Goal: Communication & Community: Answer question/provide support

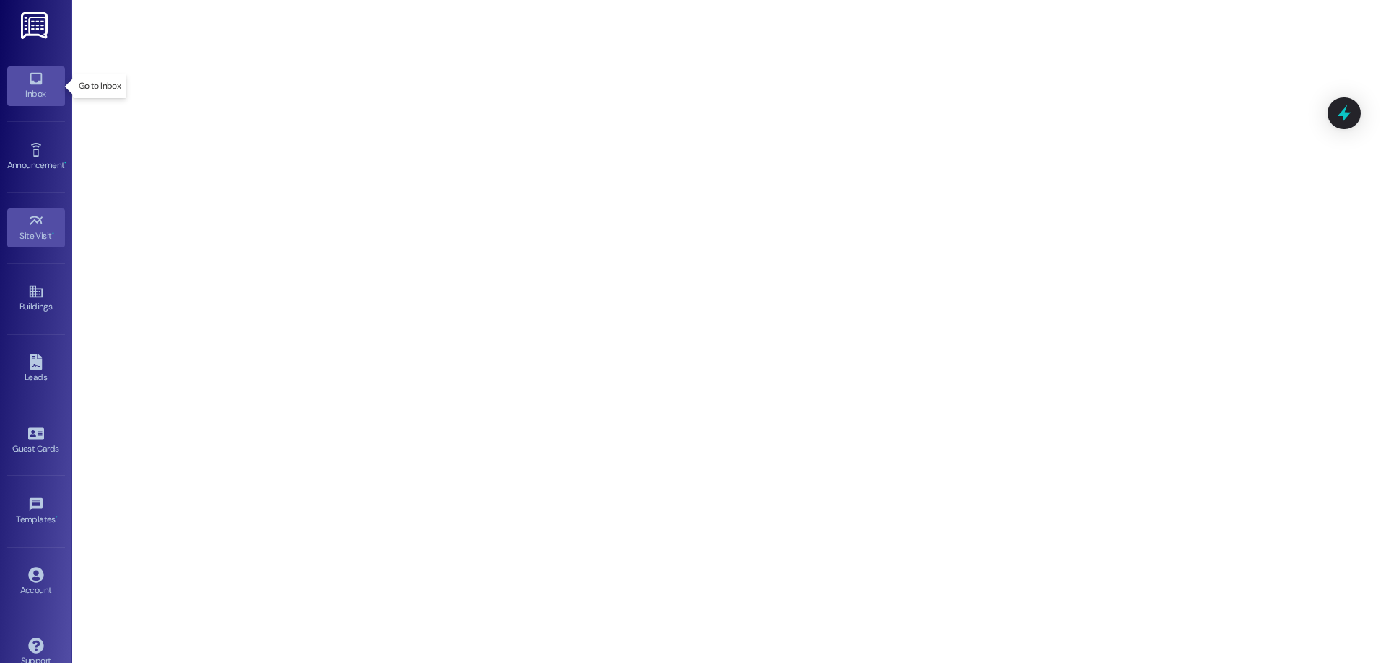
click at [33, 90] on div "Inbox" at bounding box center [36, 94] width 72 height 14
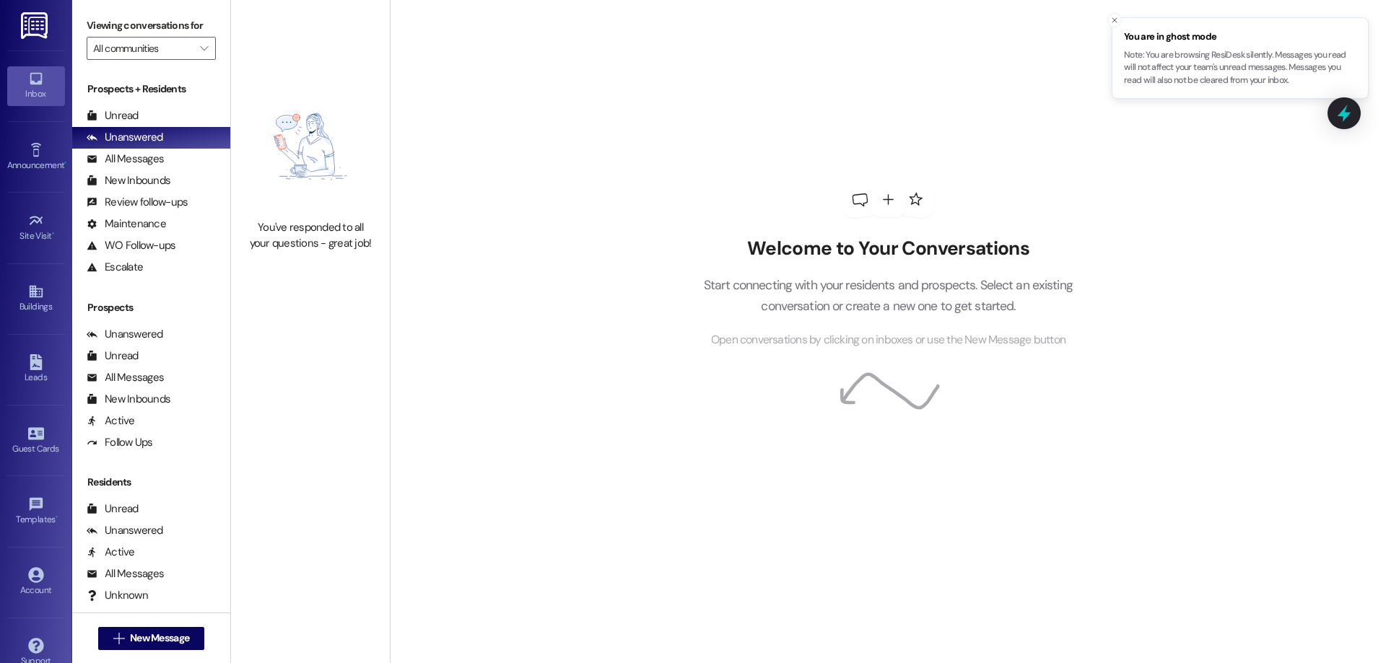
scroll to position [111, 0]
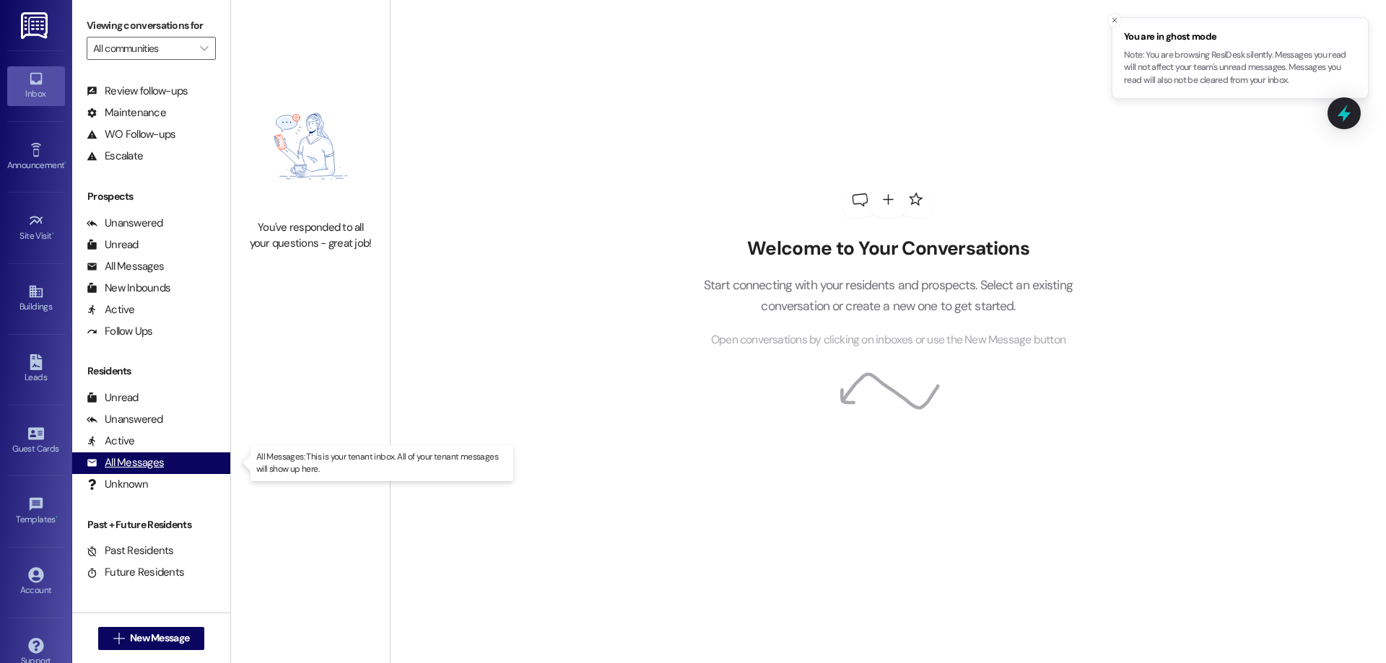
click at [183, 465] on div "All Messages (undefined)" at bounding box center [151, 464] width 158 height 22
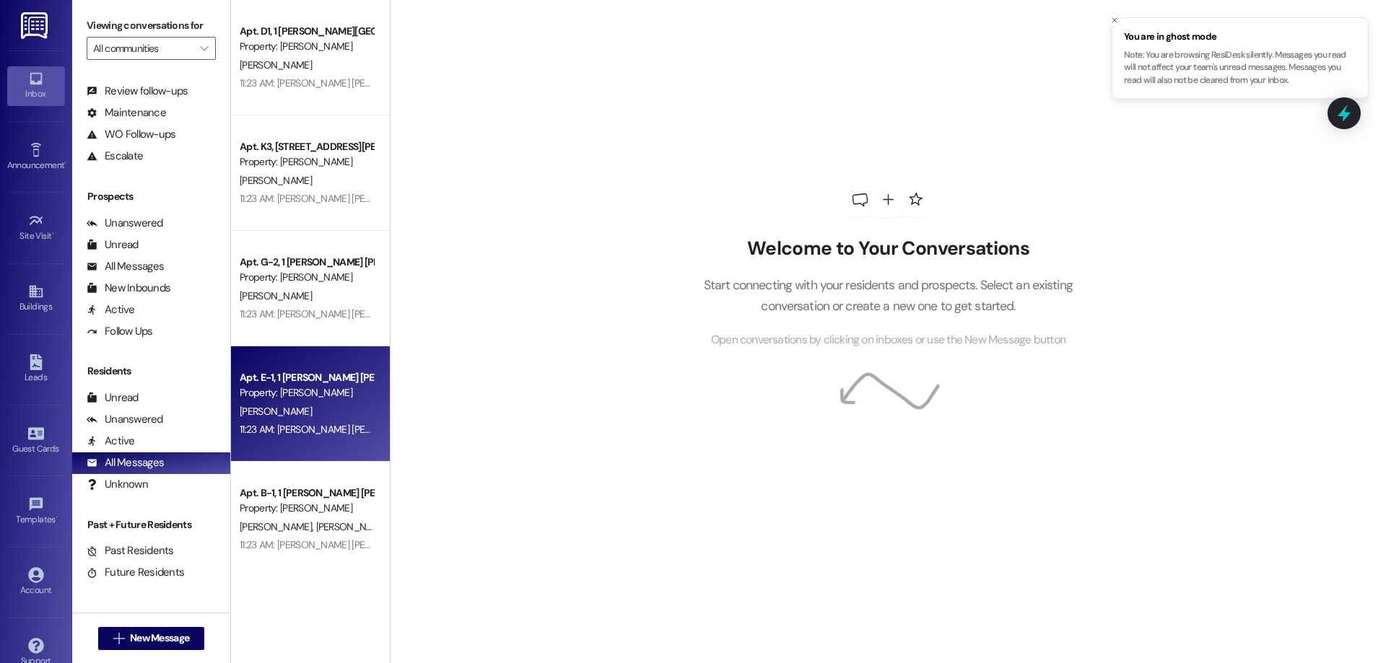
click at [332, 373] on div "Apt. E-1, 1 [PERSON_NAME] [PERSON_NAME]" at bounding box center [307, 377] width 134 height 15
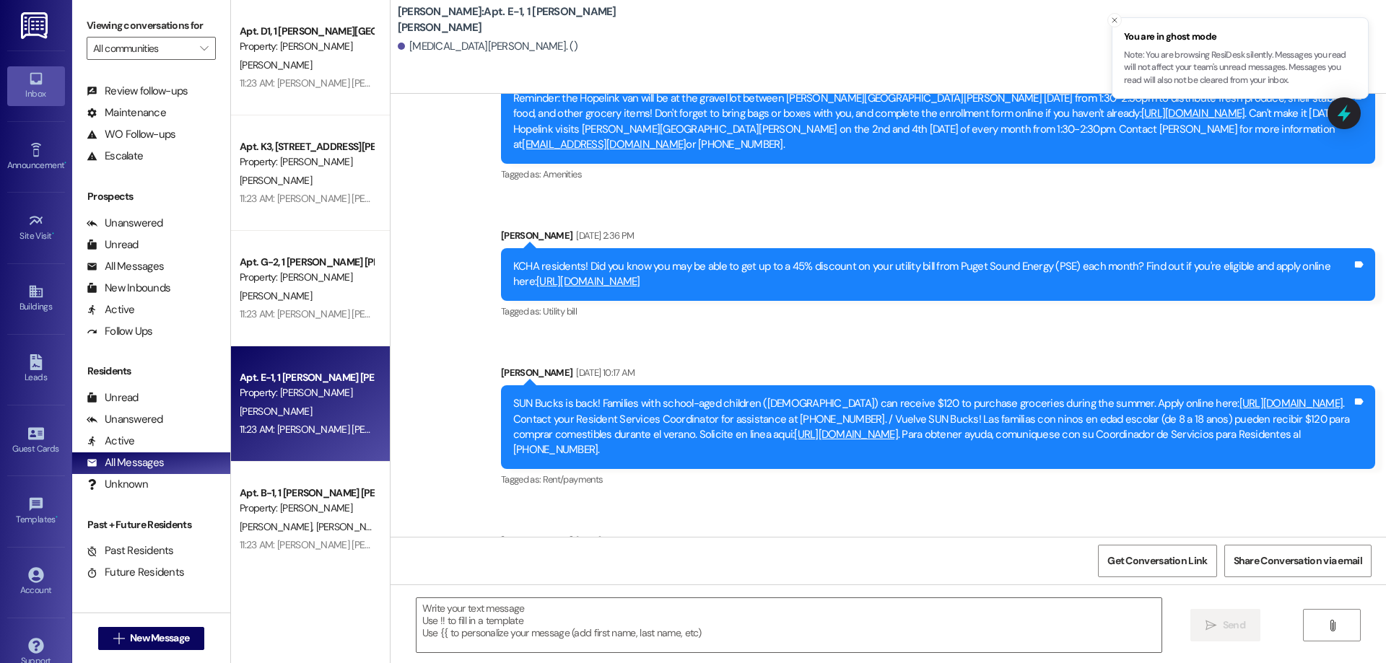
scroll to position [1895, 0]
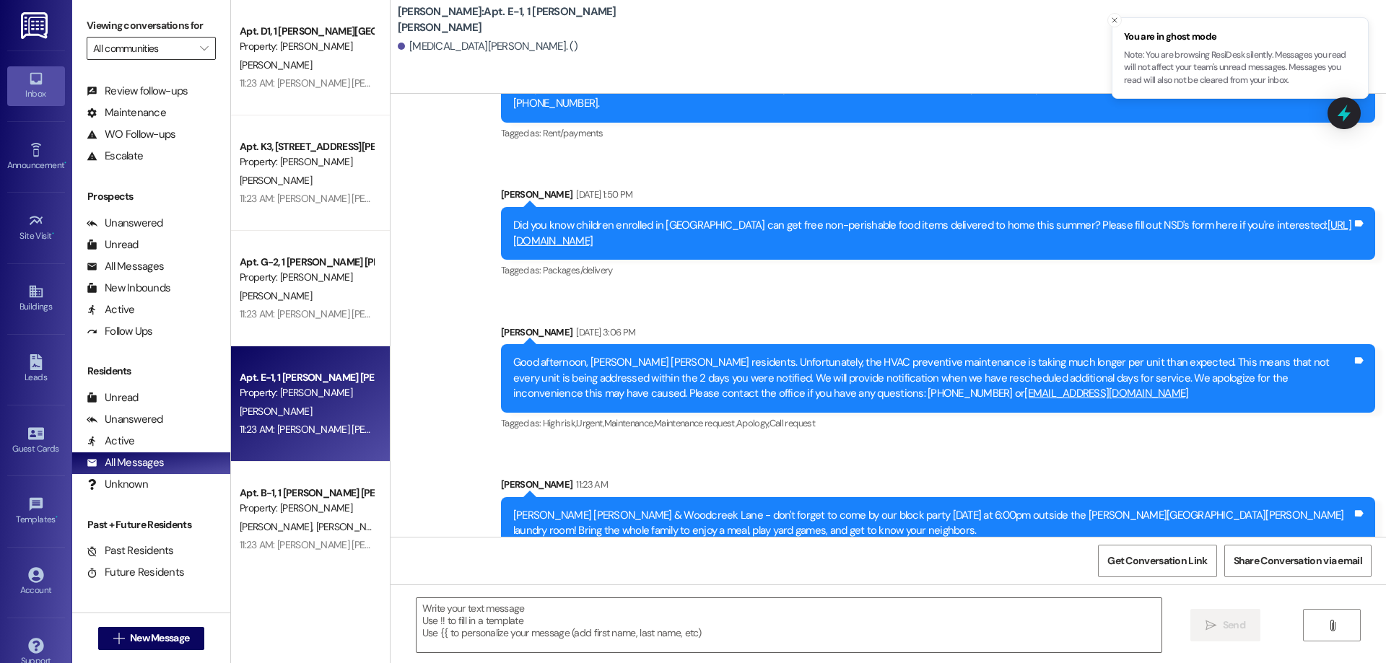
click at [170, 53] on input "All communities" at bounding box center [143, 48] width 100 height 23
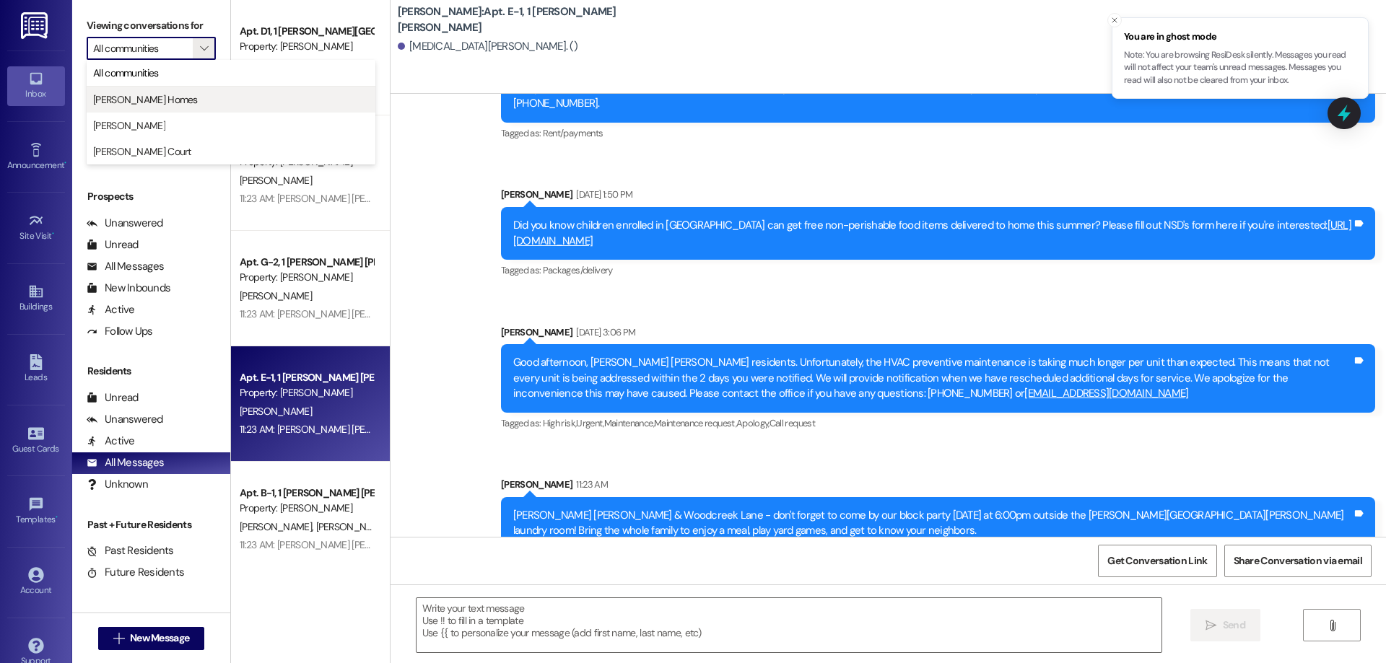
click at [175, 101] on span "[PERSON_NAME] Homes" at bounding box center [231, 99] width 276 height 14
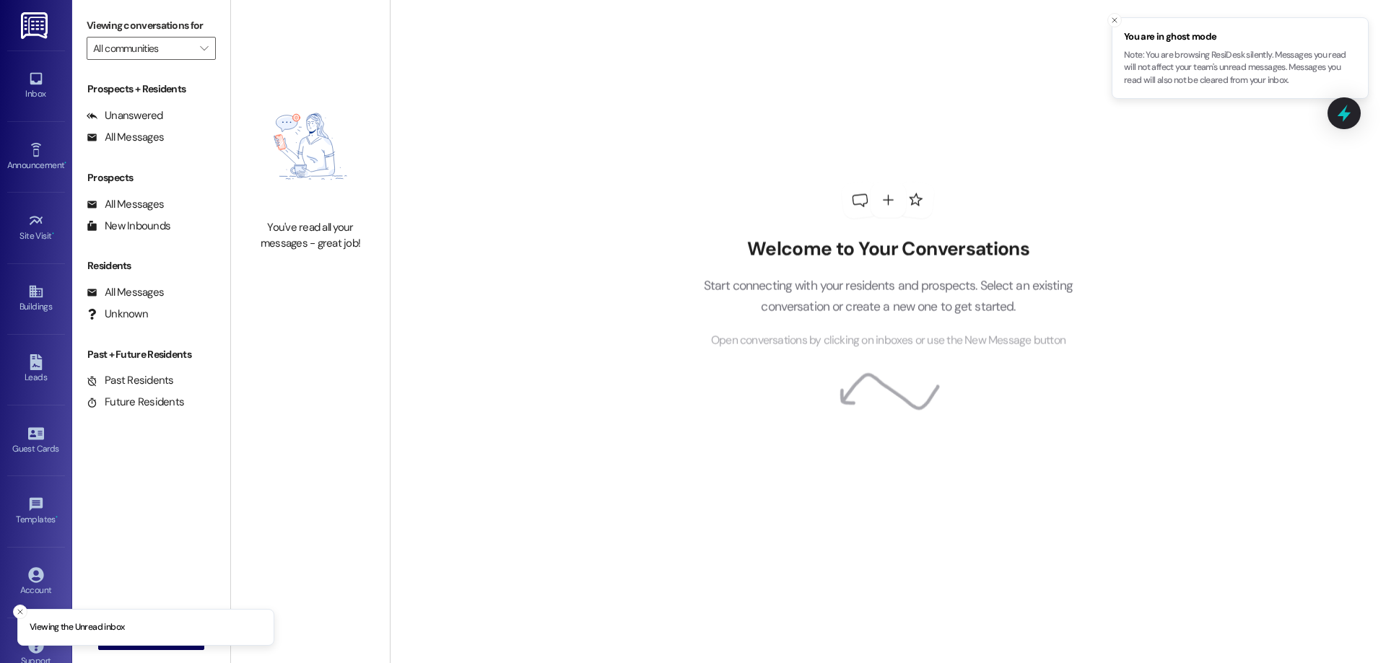
type input "[PERSON_NAME] Homes"
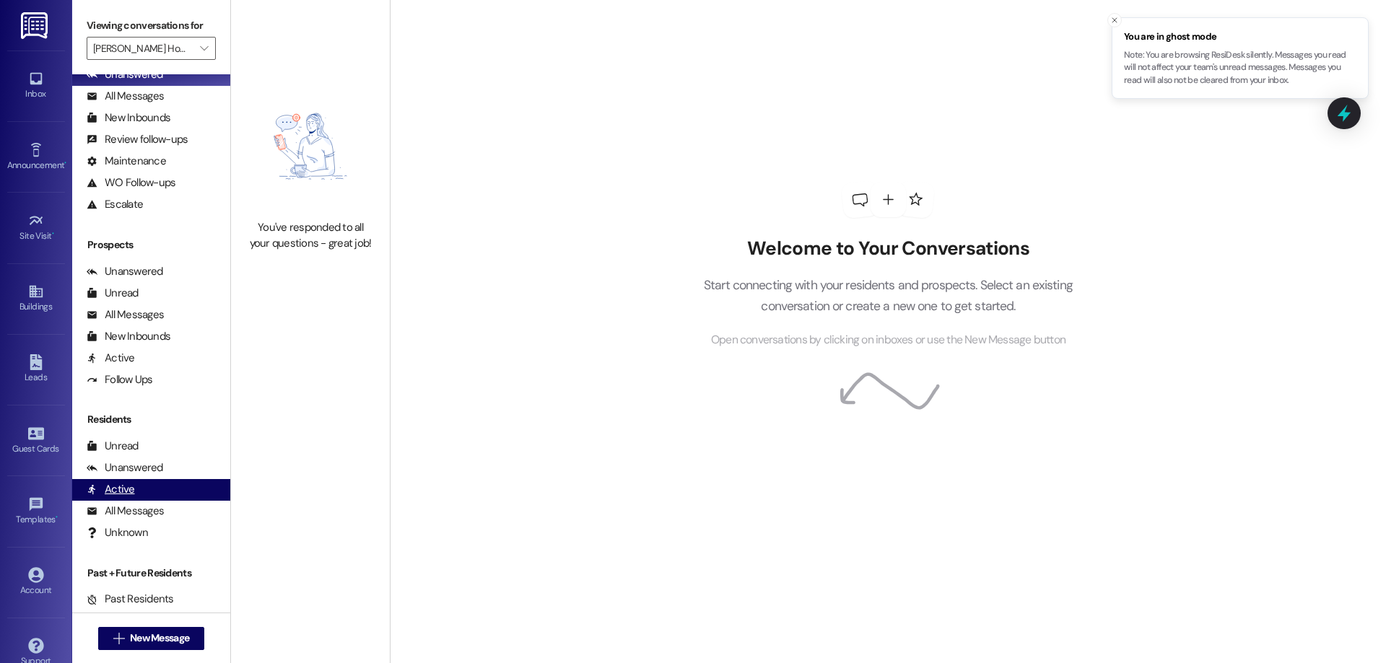
scroll to position [87, 0]
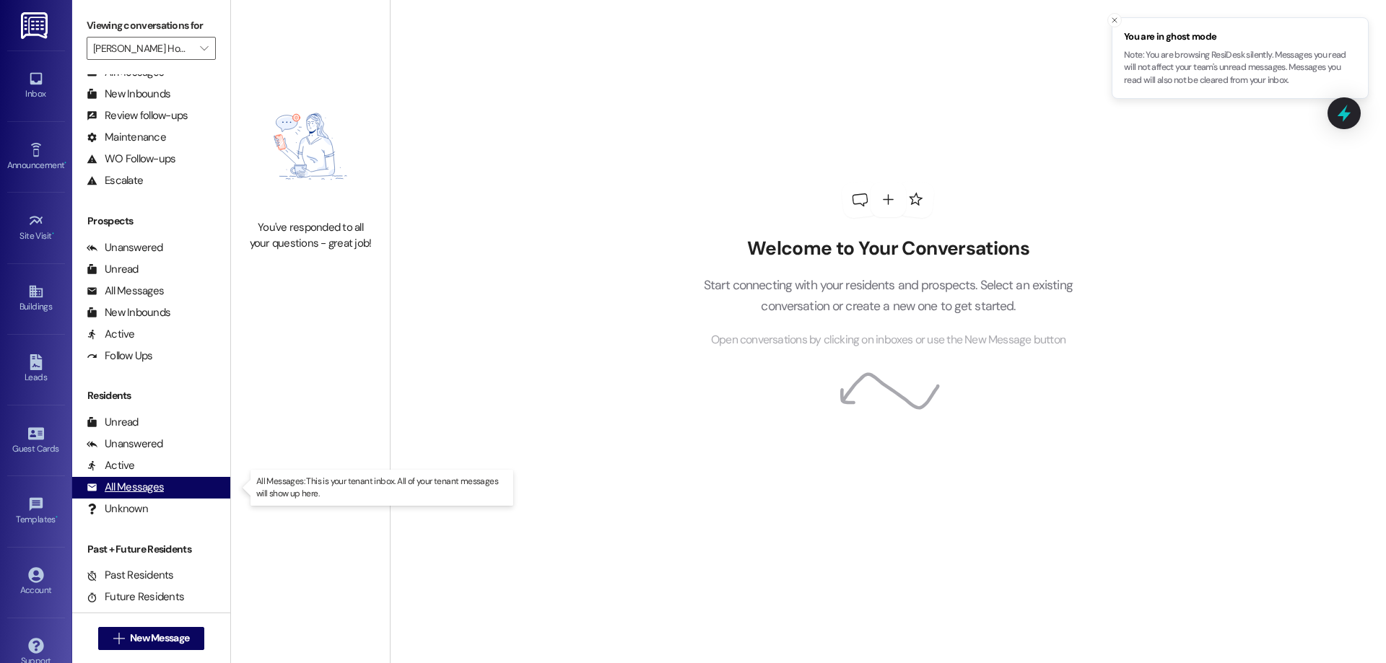
click at [178, 490] on div "All Messages (undefined)" at bounding box center [151, 488] width 158 height 22
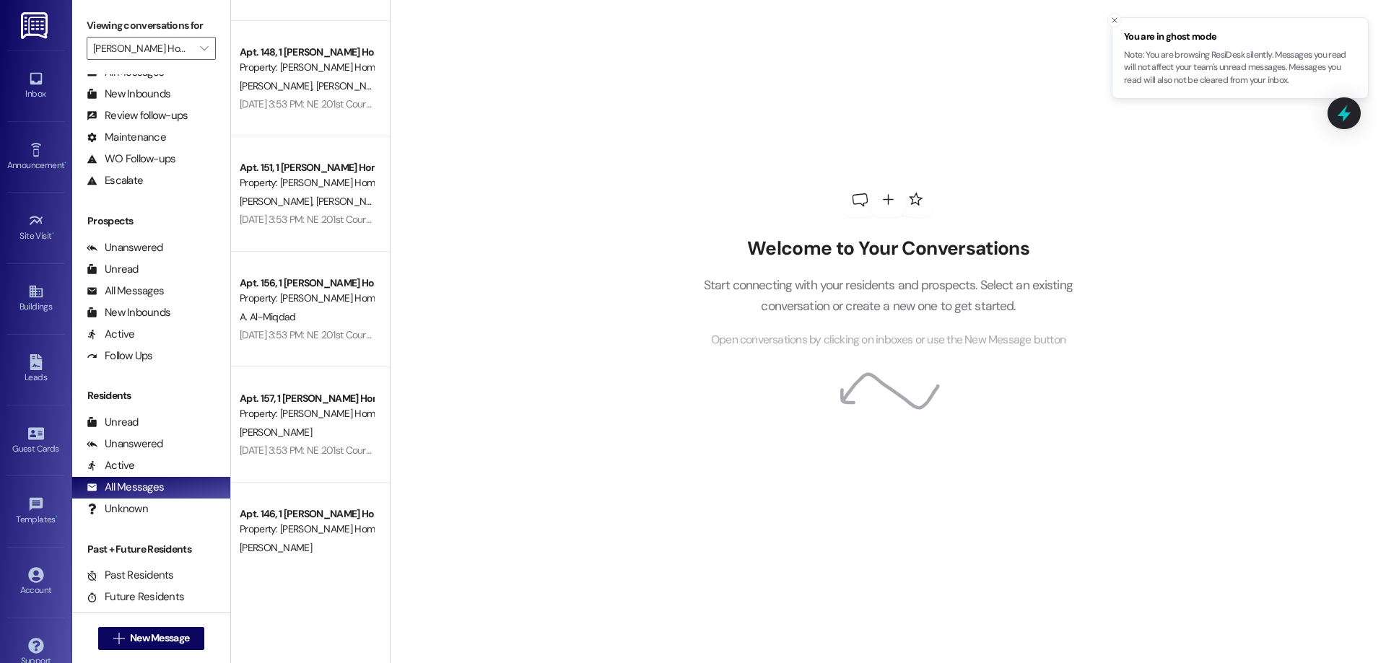
scroll to position [4592, 0]
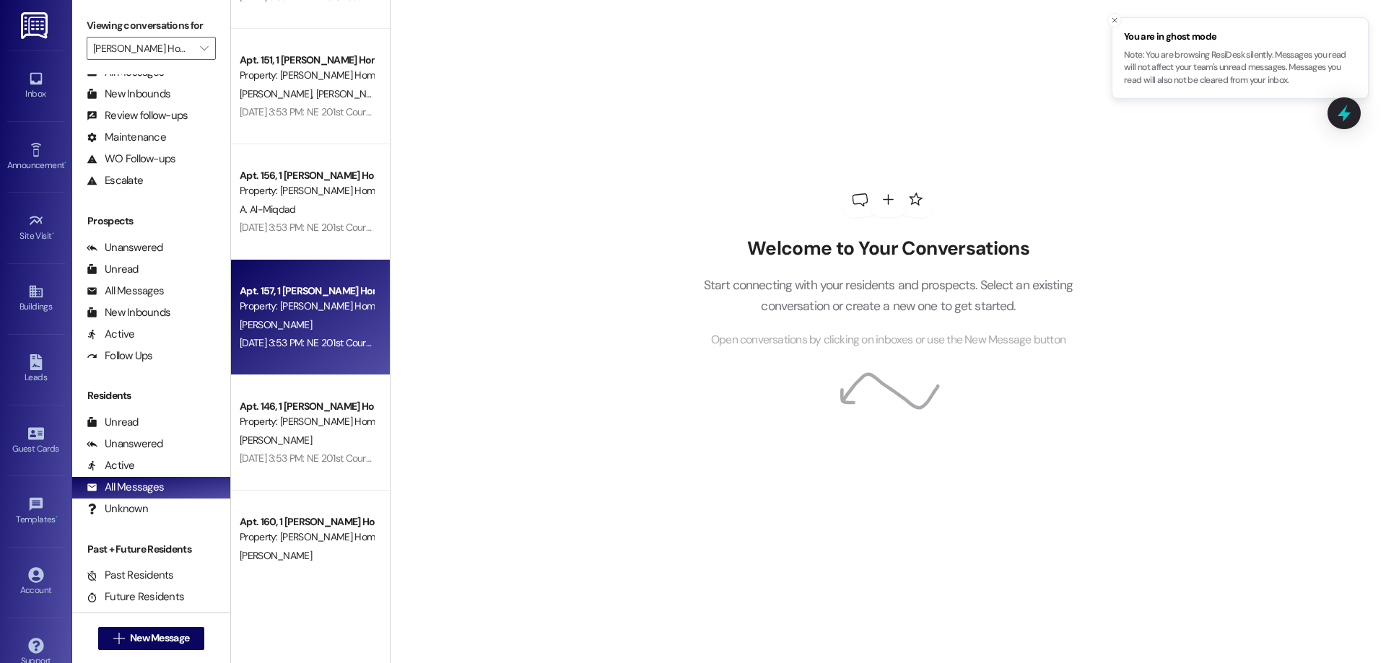
click at [313, 335] on div "[DATE] 3:53 PM: NE 201st Court! Your block party starts in ONE HOUR at 5:00pm t…" at bounding box center [306, 343] width 136 height 18
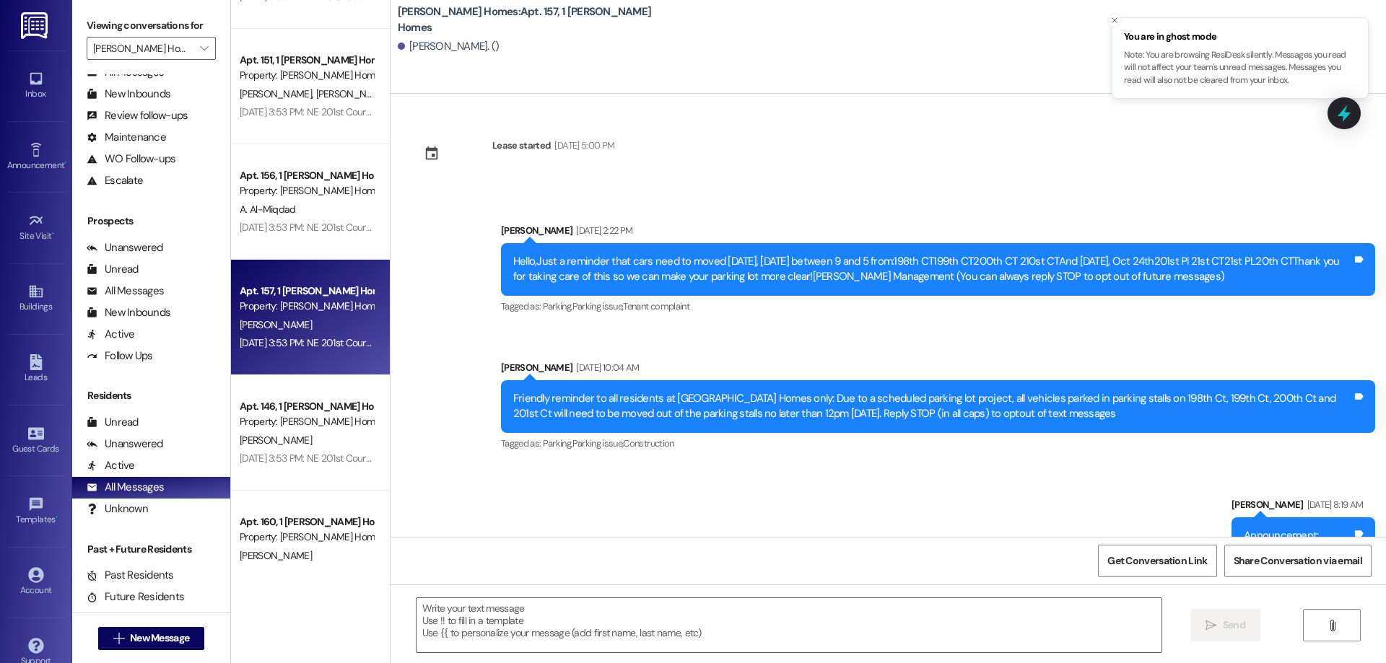
scroll to position [3916, 0]
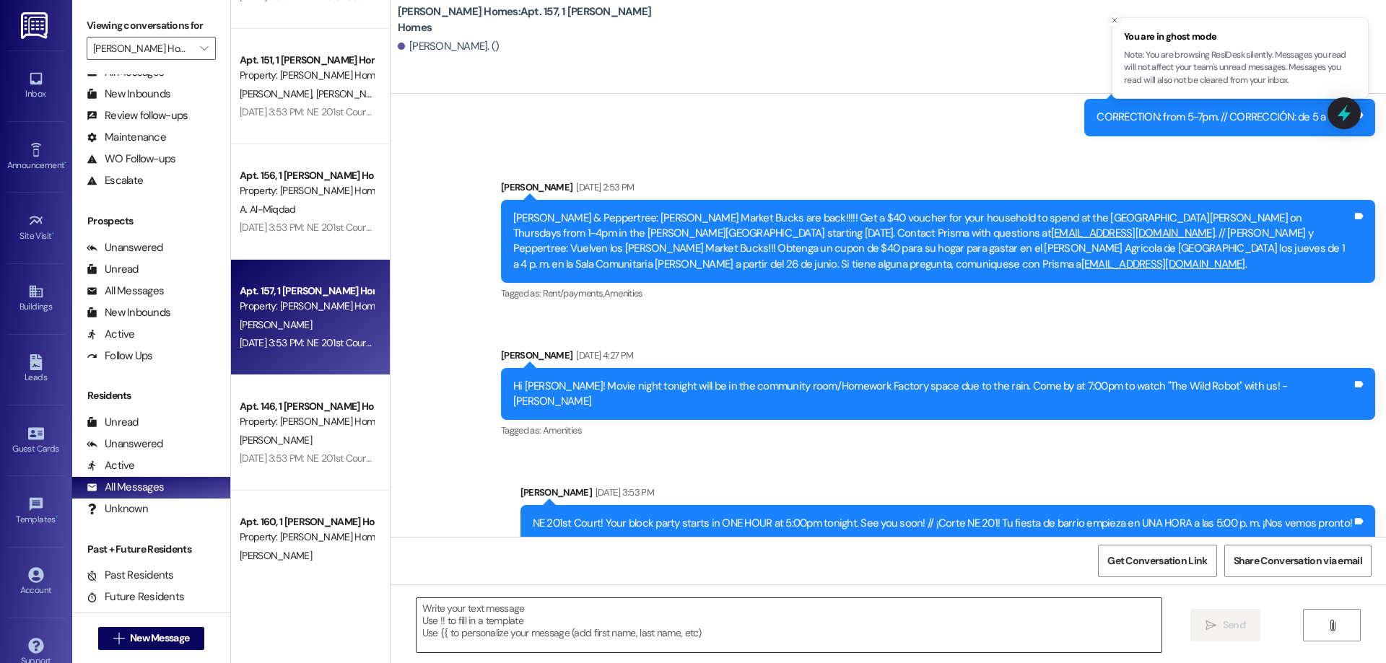
click at [617, 622] on textarea at bounding box center [789, 626] width 745 height 54
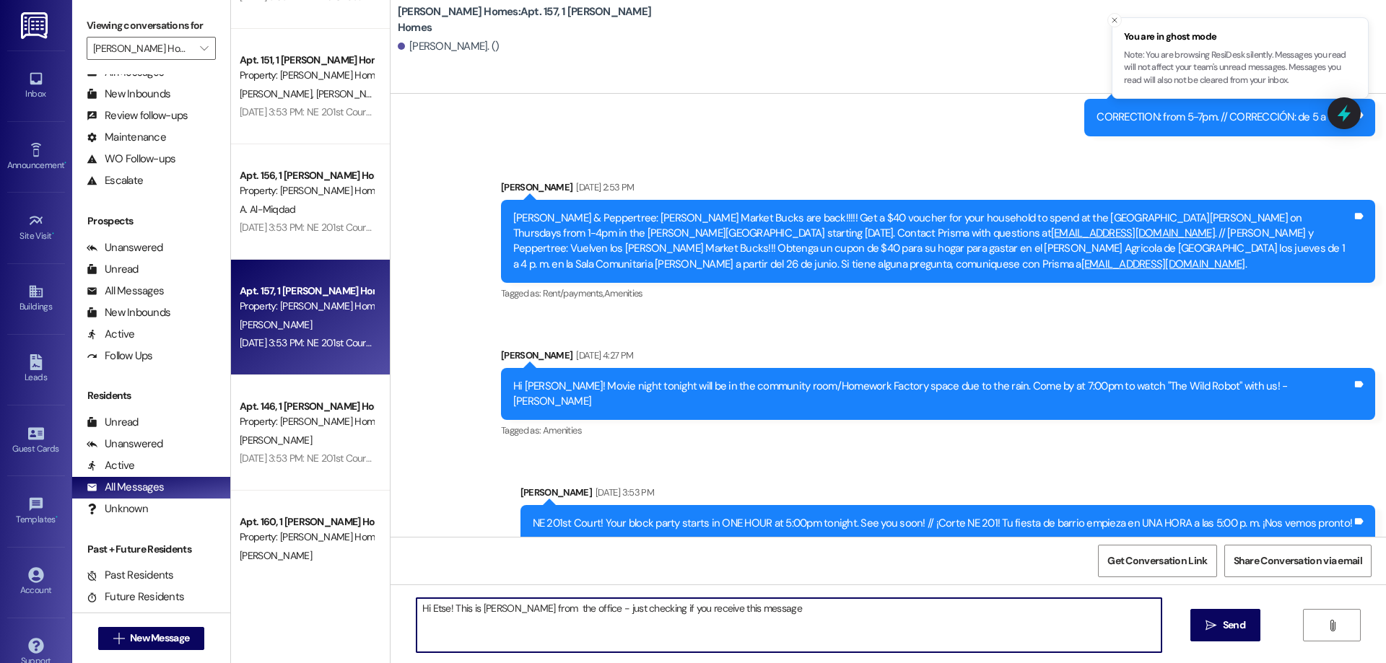
type textarea "Hi Etse! This is [PERSON_NAME] from the office - just checking if you receive t…"
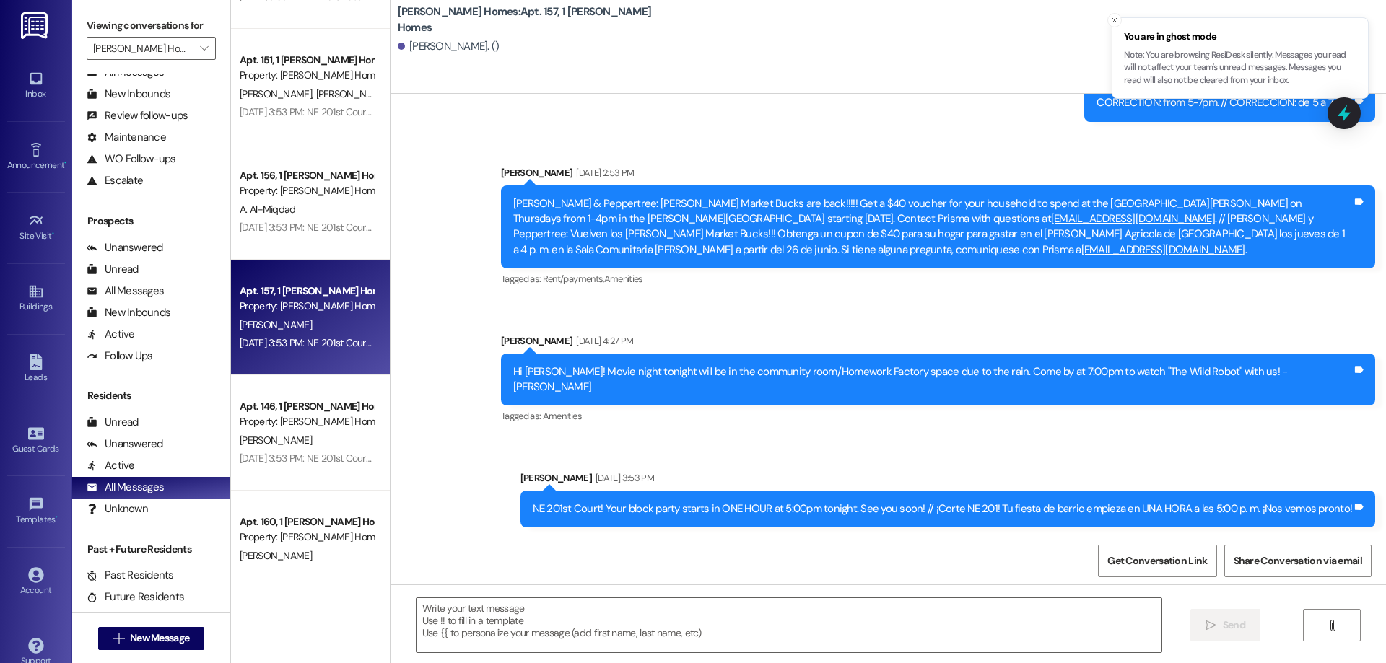
scroll to position [4017, 0]
